Goal: Information Seeking & Learning: Learn about a topic

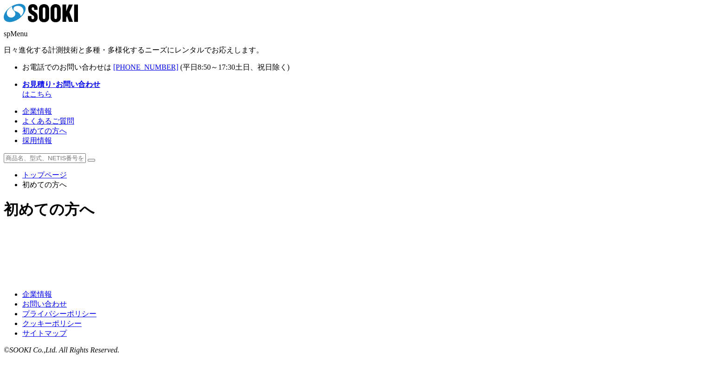
click at [298, 240] on img at bounding box center [279, 240] width 134 height 0
click at [412, 240] on img at bounding box center [424, 240] width 134 height 0
click at [280, 251] on img at bounding box center [279, 251] width 134 height 0
click at [379, 251] on img at bounding box center [424, 251] width 134 height 0
click at [74, 117] on link "よくあるご質問" at bounding box center [48, 121] width 52 height 8
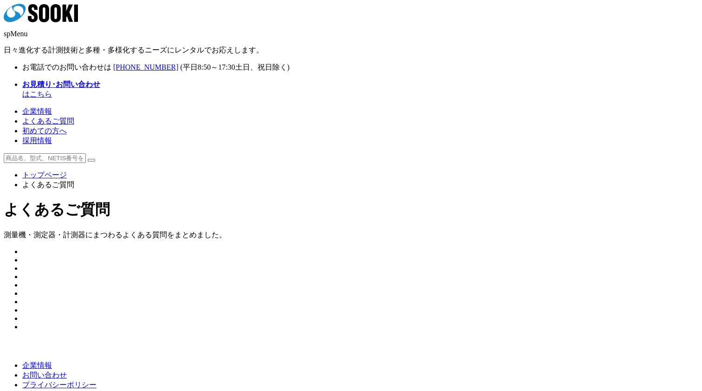
click at [22, 254] on img at bounding box center [22, 254] width 0 height 0
click at [61, 15] on icon at bounding box center [56, 13] width 10 height 18
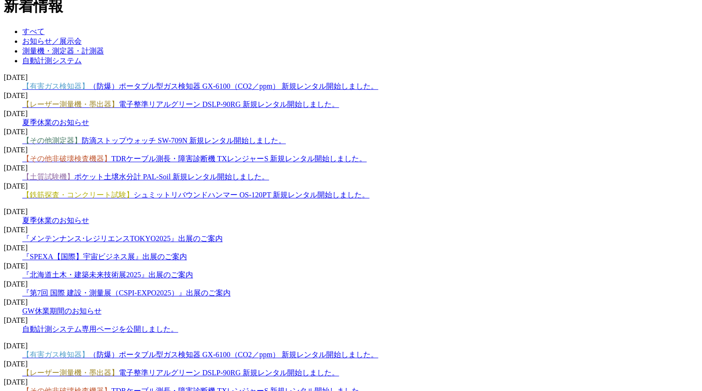
scroll to position [756, 0]
